Goal: Information Seeking & Learning: Learn about a topic

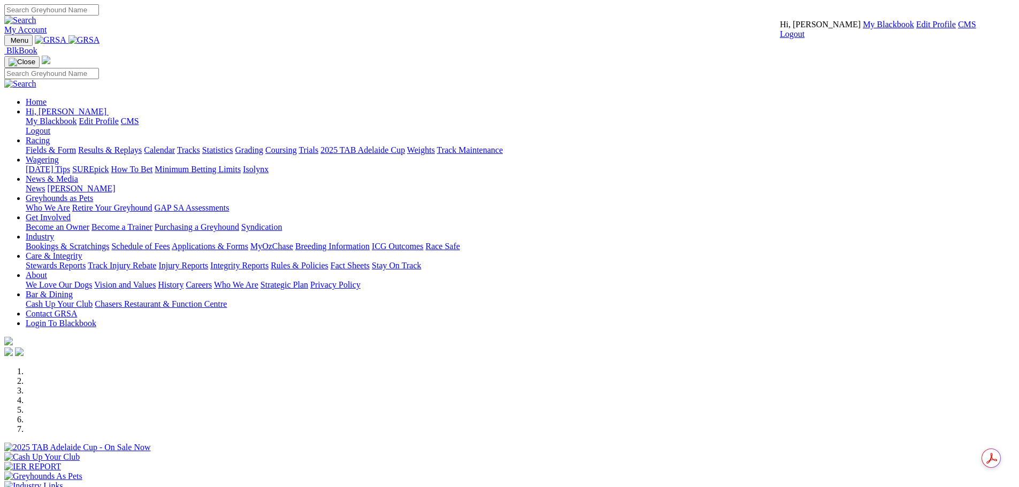
click at [958, 29] on link "CMS" at bounding box center [967, 24] width 18 height 9
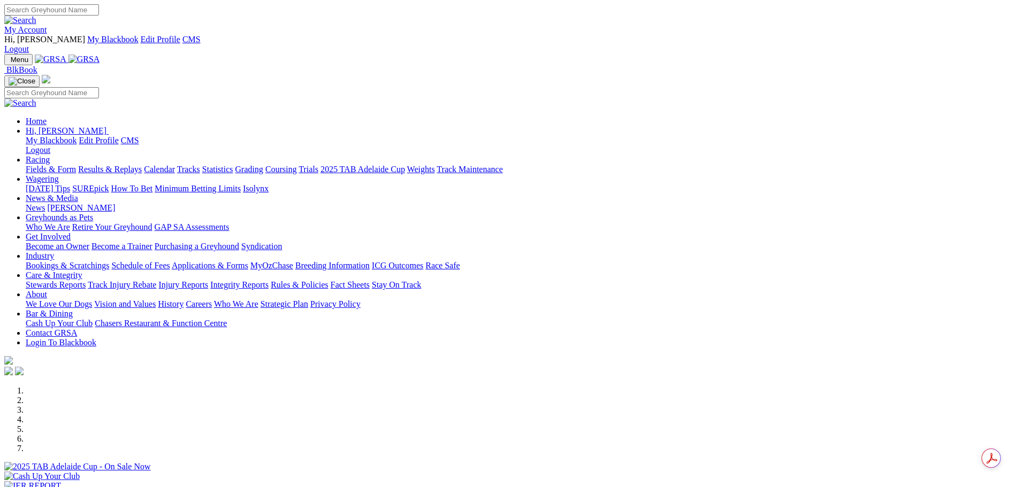
click at [45, 203] on link "News" at bounding box center [35, 207] width 19 height 9
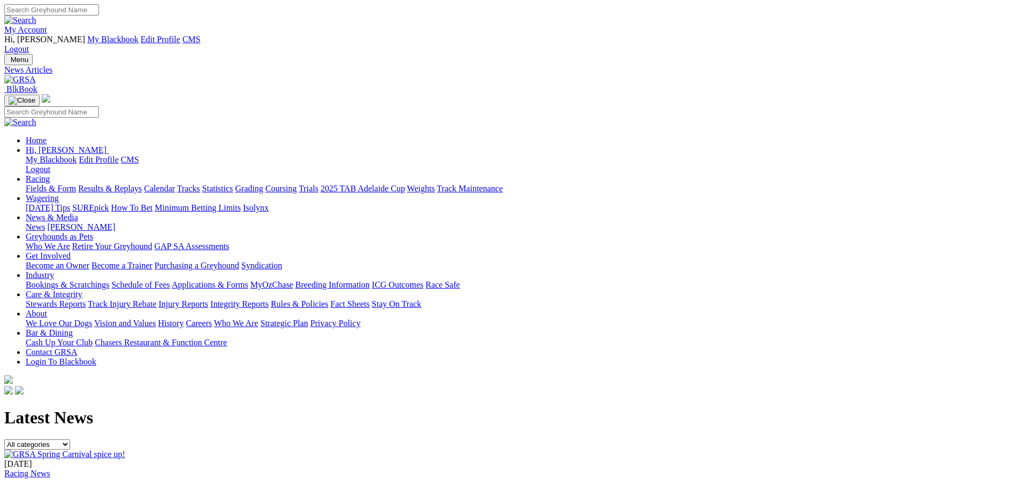
click at [120, 487] on link "GRSA Spring [DATE] spice up!" at bounding box center [62, 494] width 116 height 9
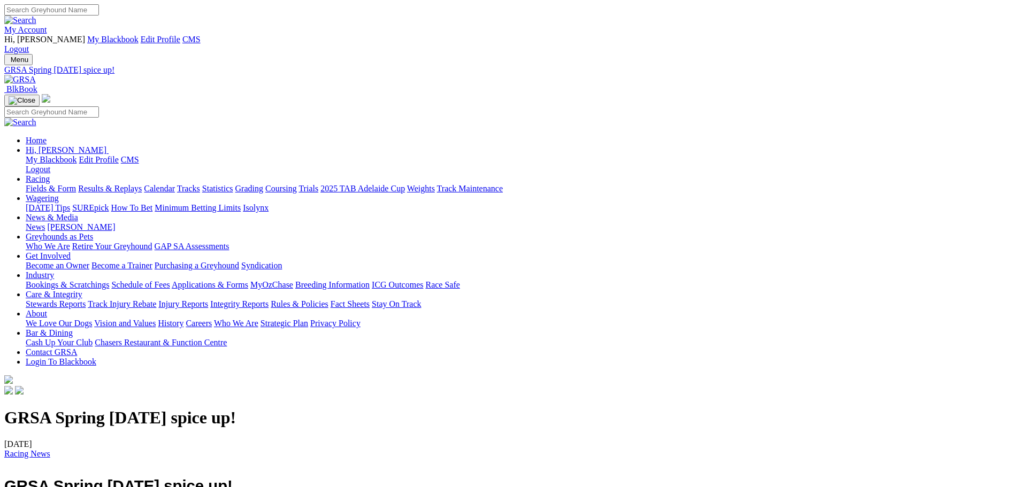
click at [47, 33] on img at bounding box center [47, 33] width 0 height 0
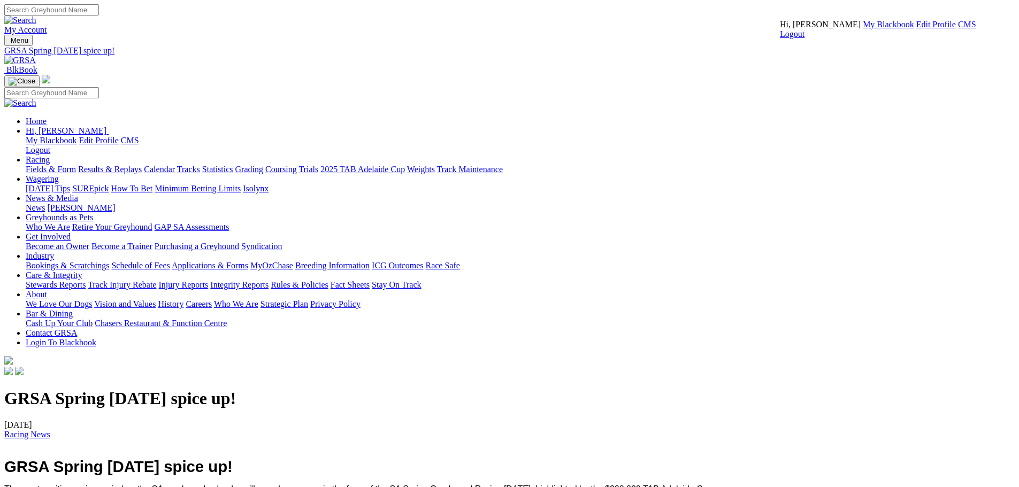
click at [958, 29] on link "CMS" at bounding box center [967, 24] width 18 height 9
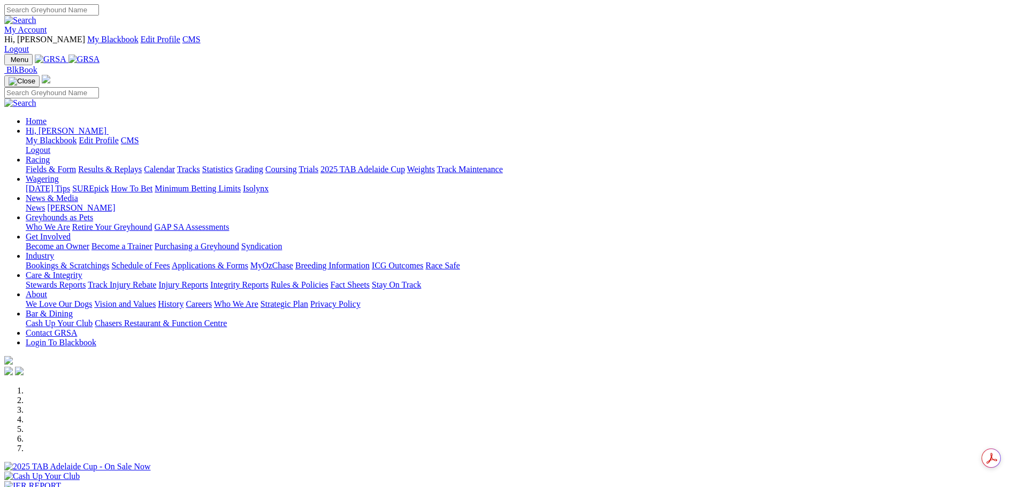
click at [78, 194] on link "News & Media" at bounding box center [52, 198] width 52 height 9
click at [45, 203] on link "News" at bounding box center [35, 207] width 19 height 9
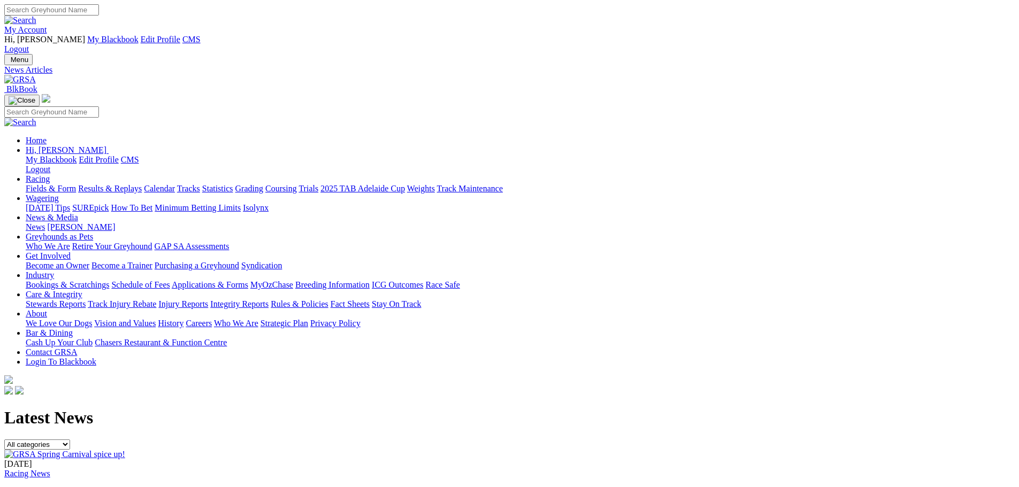
click at [435, 450] on div "20 Aug 2025 Racing News GRSA Spring Carnival spice up! ..." at bounding box center [509, 485] width 1011 height 71
click at [470, 460] on div "20 Aug 2025 Racing News GRSA Spring Carnival spice up! ..." at bounding box center [509, 491] width 1011 height 62
click at [120, 487] on link "GRSA Spring [DATE] spice up!" at bounding box center [62, 494] width 116 height 9
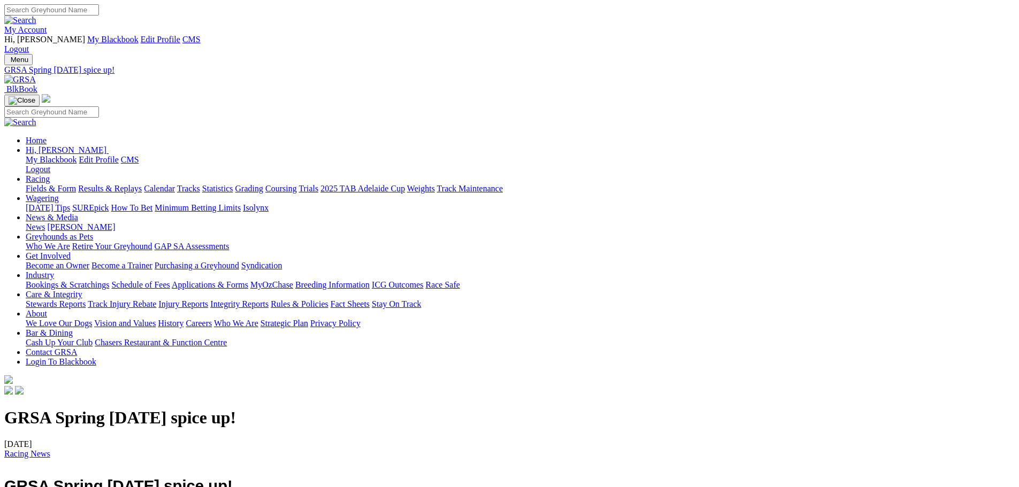
click at [233, 477] on span "GRSA Spring [DATE] spice up!" at bounding box center [118, 486] width 228 height 18
copy div "GRSA Spring [DATE] spice up!"
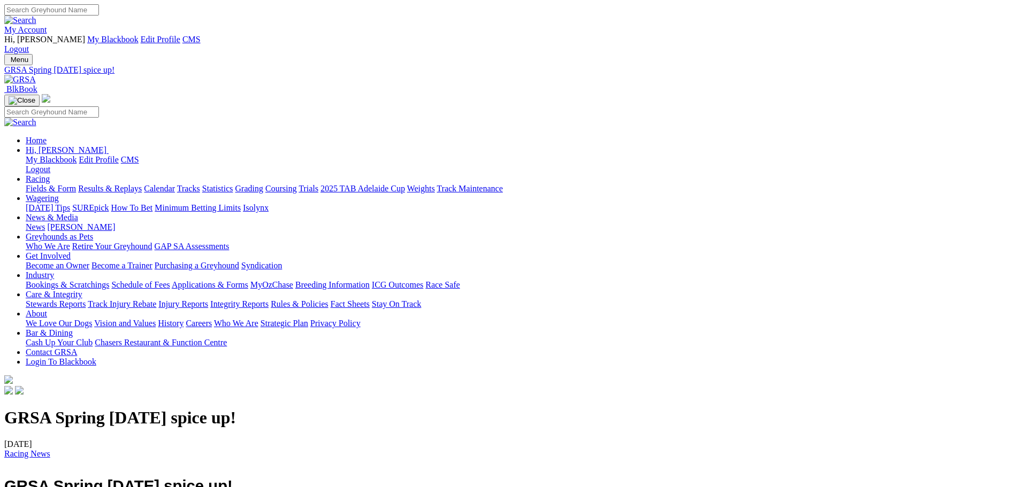
copy div "The most exciting racing period on the SA greyhound calendar will soon be upon …"
click at [495, 408] on h1 "GRSA Spring [DATE] spice up!" at bounding box center [509, 418] width 1011 height 20
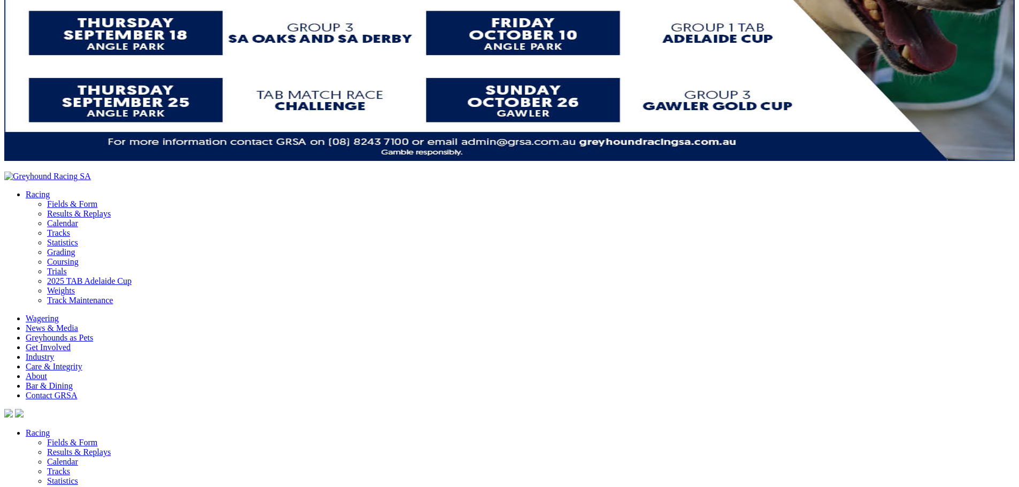
scroll to position [2193, 0]
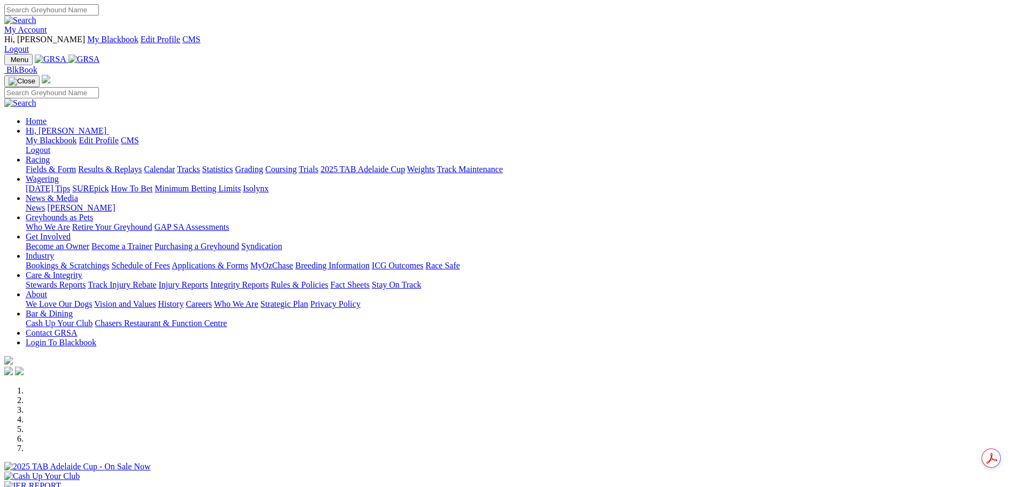
click at [45, 203] on link "News" at bounding box center [35, 207] width 19 height 9
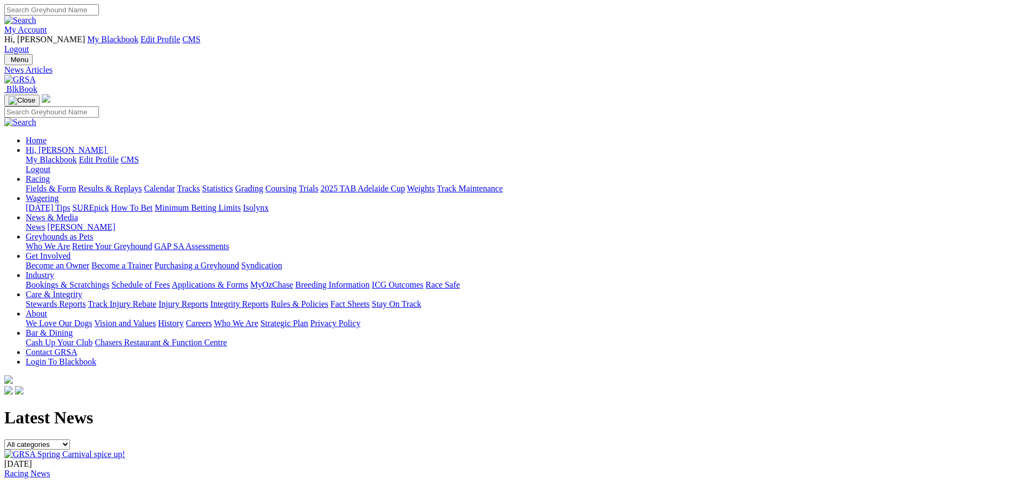
click at [50, 469] on link "Racing News" at bounding box center [27, 473] width 46 height 9
click at [120, 487] on link "GRSA Spring [DATE] spice up!" at bounding box center [62, 494] width 116 height 9
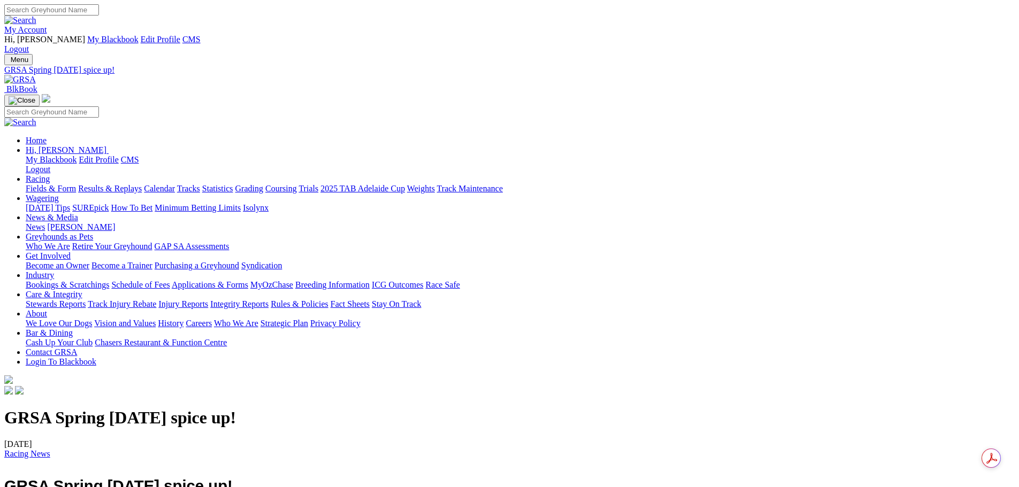
click at [233, 477] on span "GRSA Spring [DATE] spice up!" at bounding box center [118, 486] width 228 height 18
copy div "GRSA Spring [DATE] spice up!"
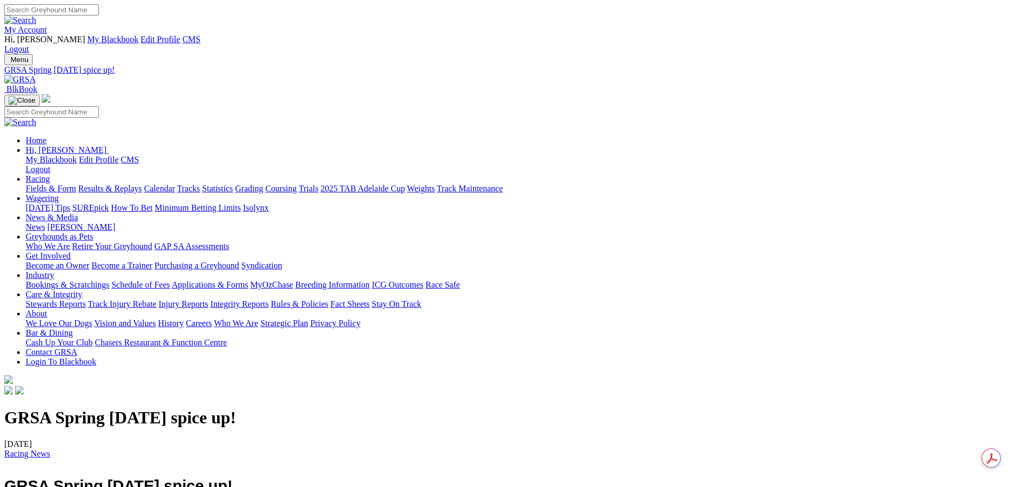
copy div "The most exciting racing period on the SA greyhound calendar will soon be upon …"
